Goal: Task Accomplishment & Management: Complete application form

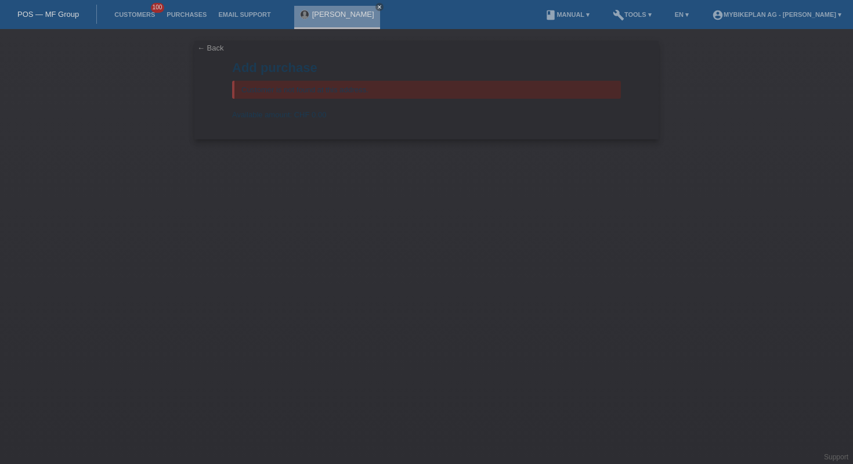
click at [726, 192] on div "← Back Add purchase Customer is not found at this address. Available amount: CH…" at bounding box center [426, 246] width 853 height 435
click at [53, 18] on link "POS — MF Group" at bounding box center [48, 14] width 62 height 9
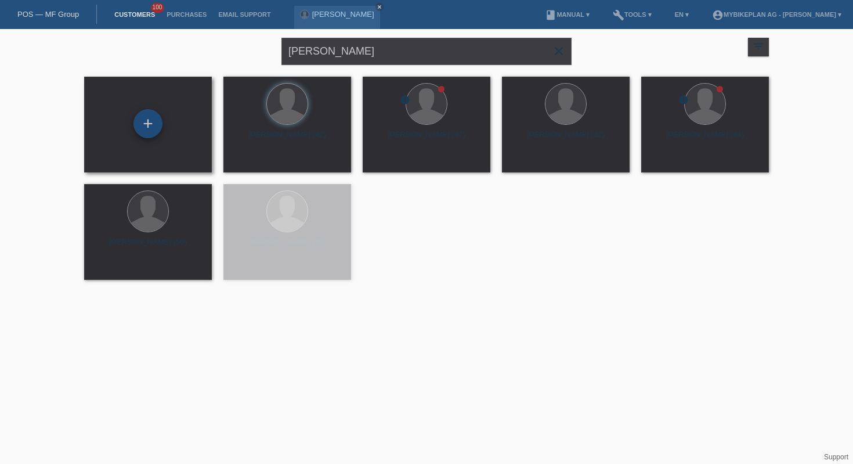
click at [149, 122] on div "+" at bounding box center [147, 123] width 29 height 29
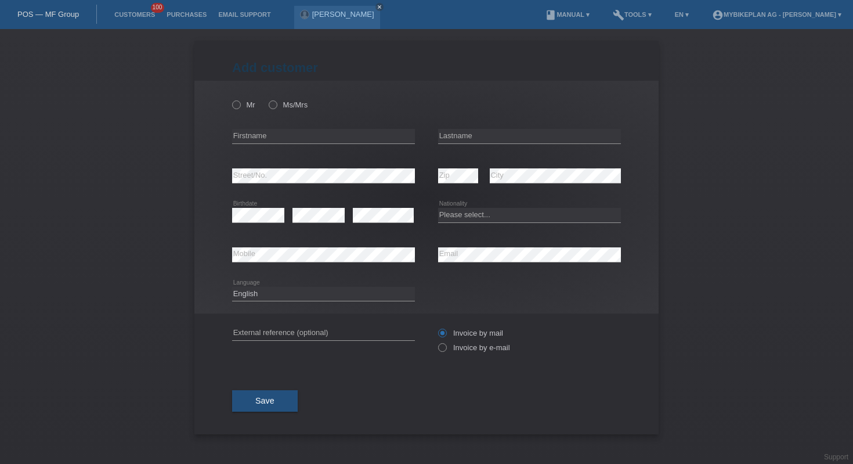
click at [350, 144] on div "error Firstname" at bounding box center [323, 136] width 183 height 39
click at [352, 138] on input "text" at bounding box center [323, 136] width 183 height 15
paste input "Charlie"
type input "Charlie"
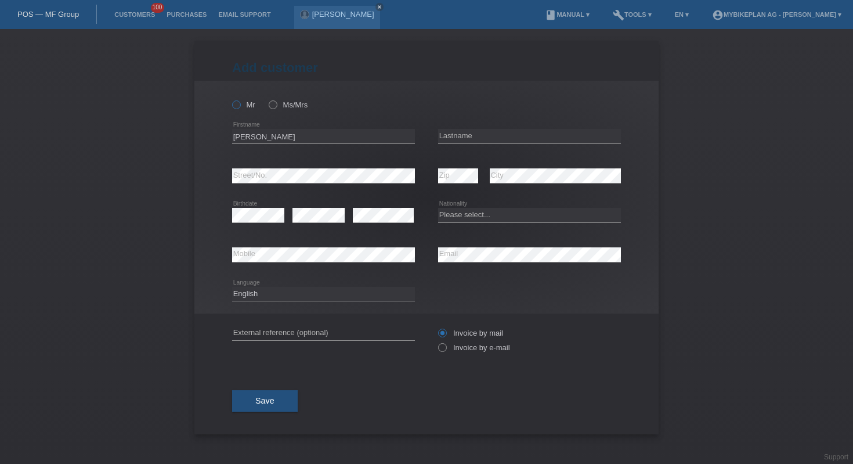
click at [251, 100] on label "Mr" at bounding box center [243, 104] width 23 height 9
click at [240, 100] on input "Mr" at bounding box center [236, 104] width 8 height 8
radio input "true"
click at [544, 138] on input "text" at bounding box center [529, 136] width 183 height 15
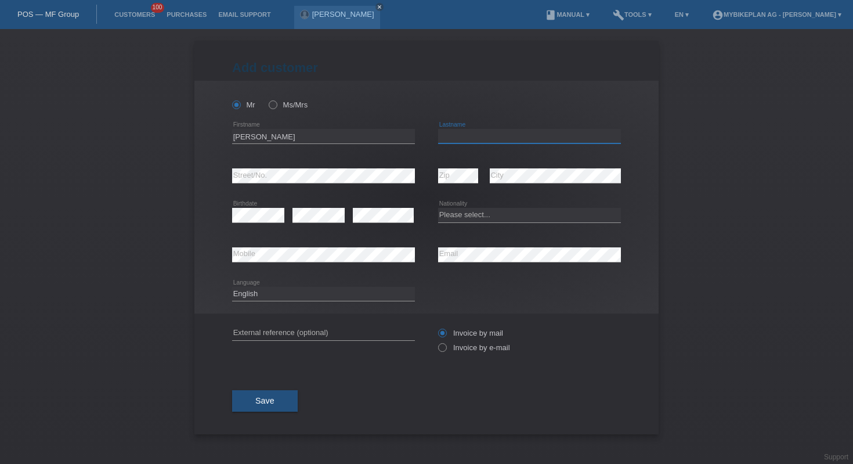
paste input "Soutter"
type input "Soutter"
click at [479, 216] on select "Please select... Switzerland Austria Germany Liechtenstein ------------ Afghani…" at bounding box center [529, 215] width 183 height 14
select select "CH"
click at [346, 331] on input "text" at bounding box center [323, 333] width 183 height 15
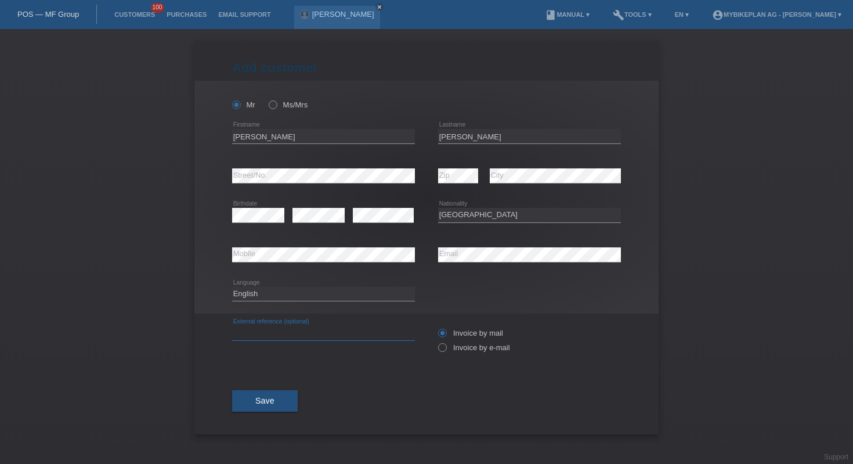
click at [346, 331] on input "text" at bounding box center [323, 333] width 183 height 15
paste input "42806926597"
type input "42806926597"
click at [302, 294] on select "Deutsch Français Italiano English" at bounding box center [323, 294] width 183 height 14
select select "fr"
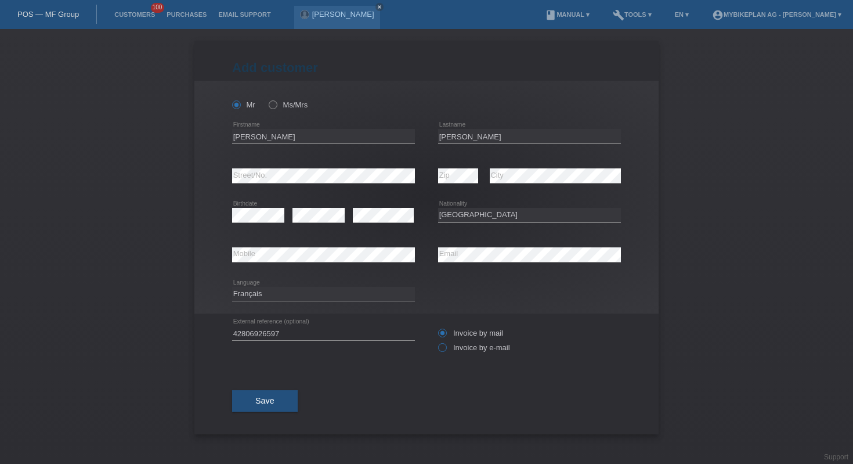
click at [449, 347] on label "Invoice by e-mail" at bounding box center [474, 347] width 72 height 9
click at [446, 347] on input "Invoice by e-mail" at bounding box center [442, 350] width 8 height 15
radio input "true"
click at [273, 405] on span "Save" at bounding box center [264, 400] width 19 height 9
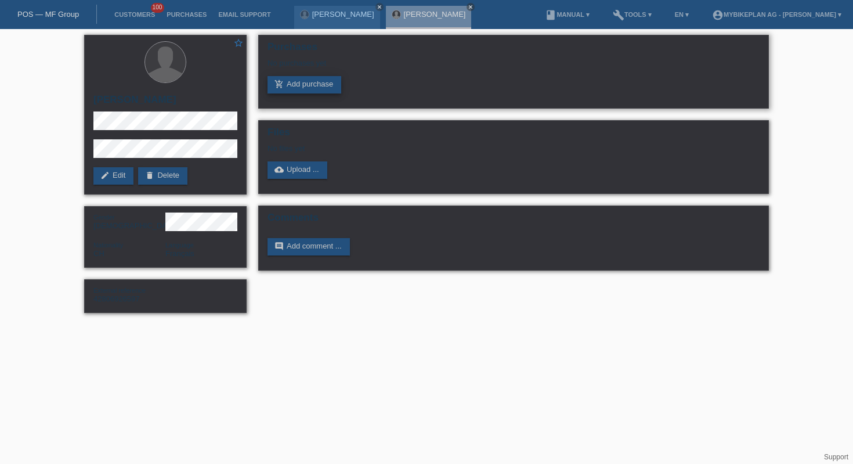
click at [302, 81] on link "add_shopping_cart Add purchase" at bounding box center [304, 84] width 74 height 17
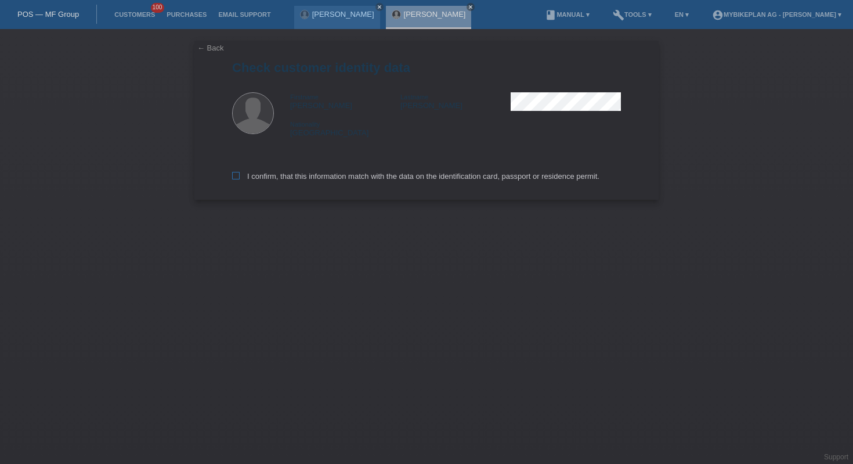
click at [361, 180] on label "I confirm, that this information match with the data on the identification card…" at bounding box center [415, 176] width 367 height 9
click at [240, 179] on input "I confirm, that this information match with the data on the identification card…" at bounding box center [236, 176] width 8 height 8
checkbox input "true"
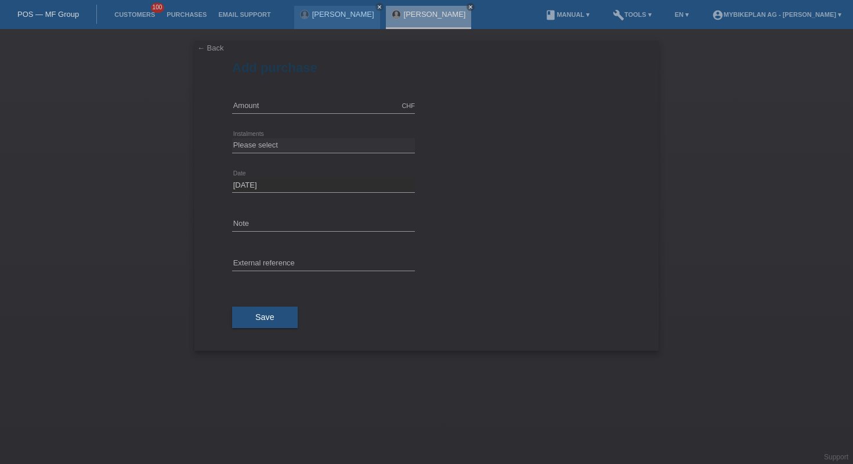
click at [267, 97] on div "CHF error Amount" at bounding box center [323, 105] width 183 height 39
click at [269, 104] on input "text" at bounding box center [323, 106] width 183 height 15
type input "4443.23"
click at [272, 139] on select "Please select 6 instalments 12 instalments 18 instalments 24 instalments 36 ins…" at bounding box center [323, 145] width 183 height 14
select select "488"
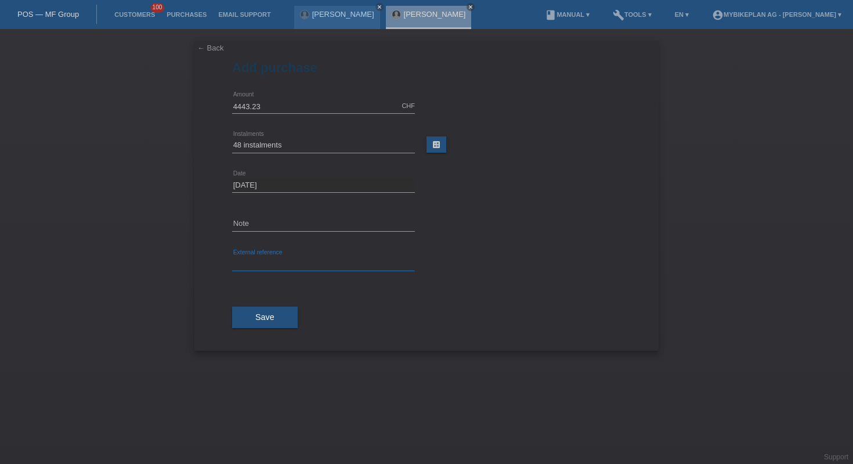
click at [275, 258] on input "text" at bounding box center [323, 263] width 183 height 15
paste input "42806926597"
type input "42806926597"
click at [280, 310] on button "Save" at bounding box center [265, 317] width 66 height 22
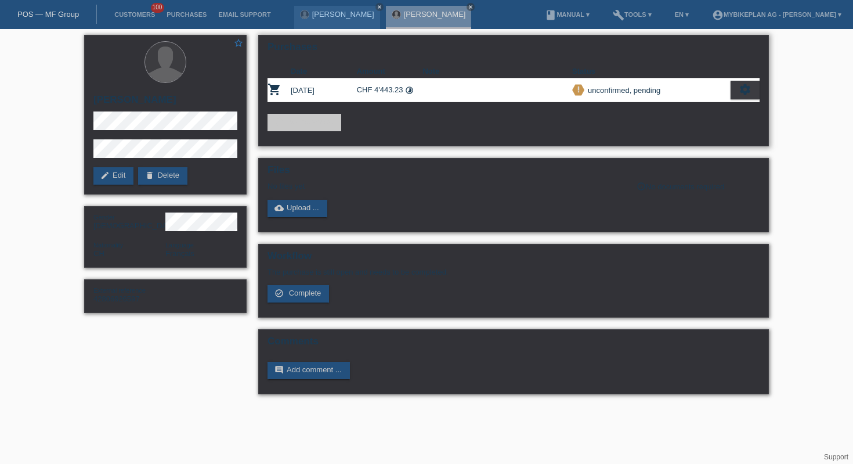
click at [725, 87] on div "priority_high unconfirmed, pending" at bounding box center [651, 90] width 158 height 12
click at [747, 89] on icon "settings" at bounding box center [745, 89] width 13 height 13
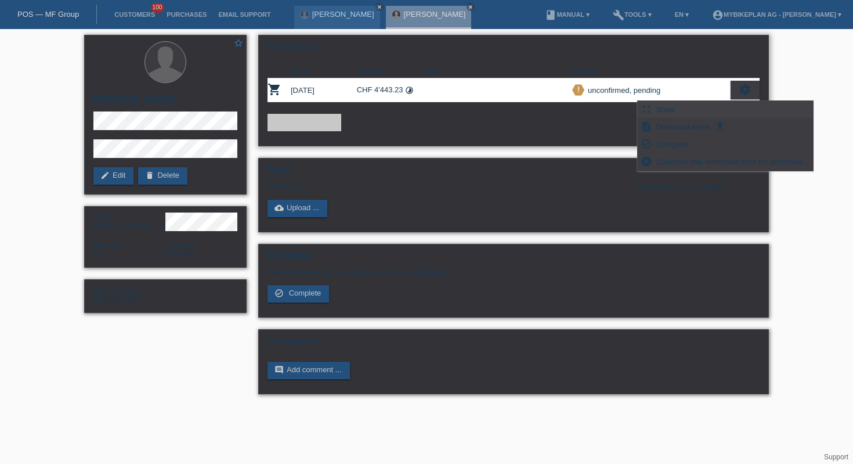
click at [692, 107] on div "fullscreen Show" at bounding box center [725, 109] width 175 height 17
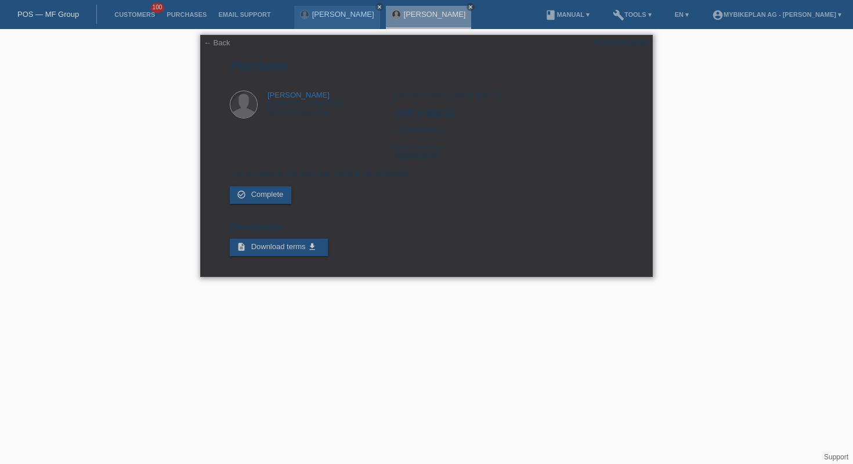
click at [607, 46] on div "POSP00026598" at bounding box center [621, 42] width 55 height 9
copy div "POSP00026598"
click at [214, 46] on link "← Back" at bounding box center [217, 42] width 27 height 9
